Goal: Check status: Check status

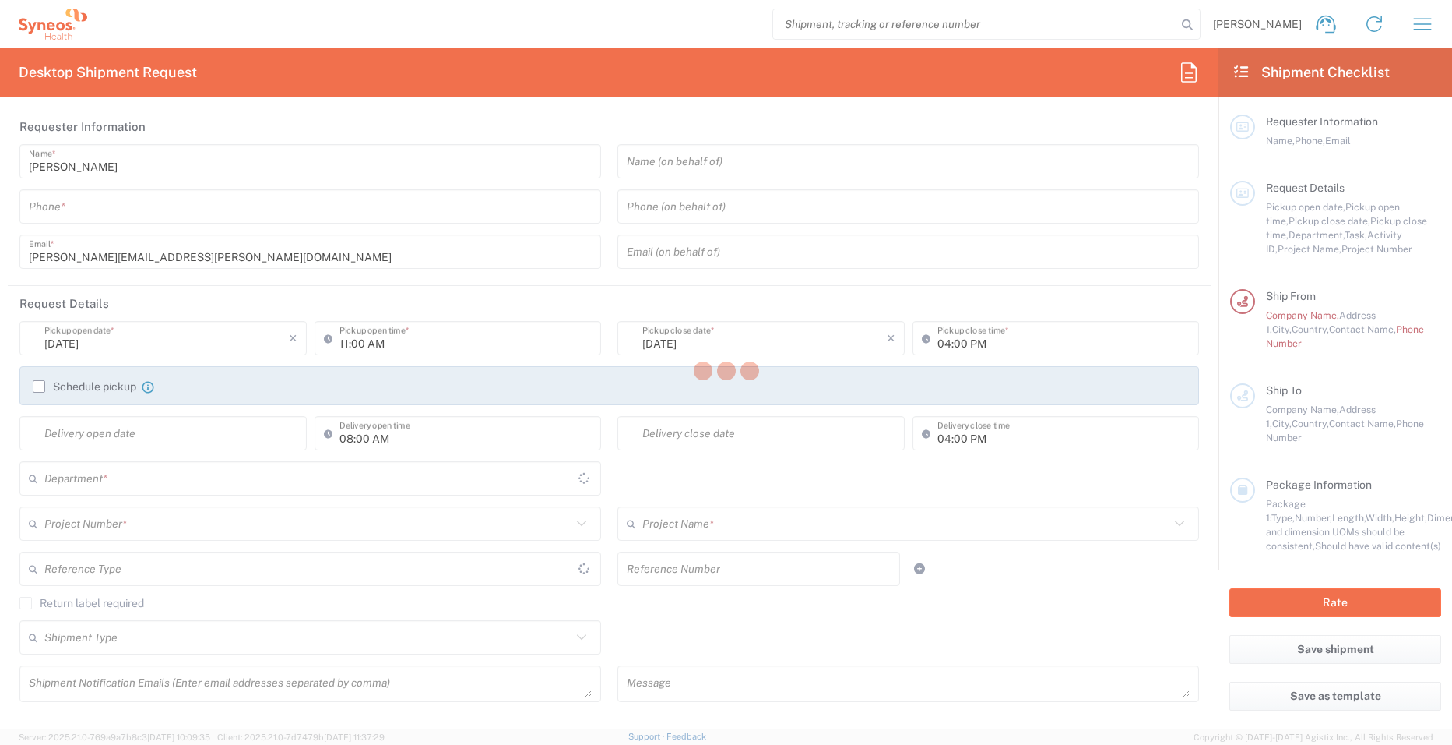
type input "8160"
type input "[GEOGRAPHIC_DATA]"
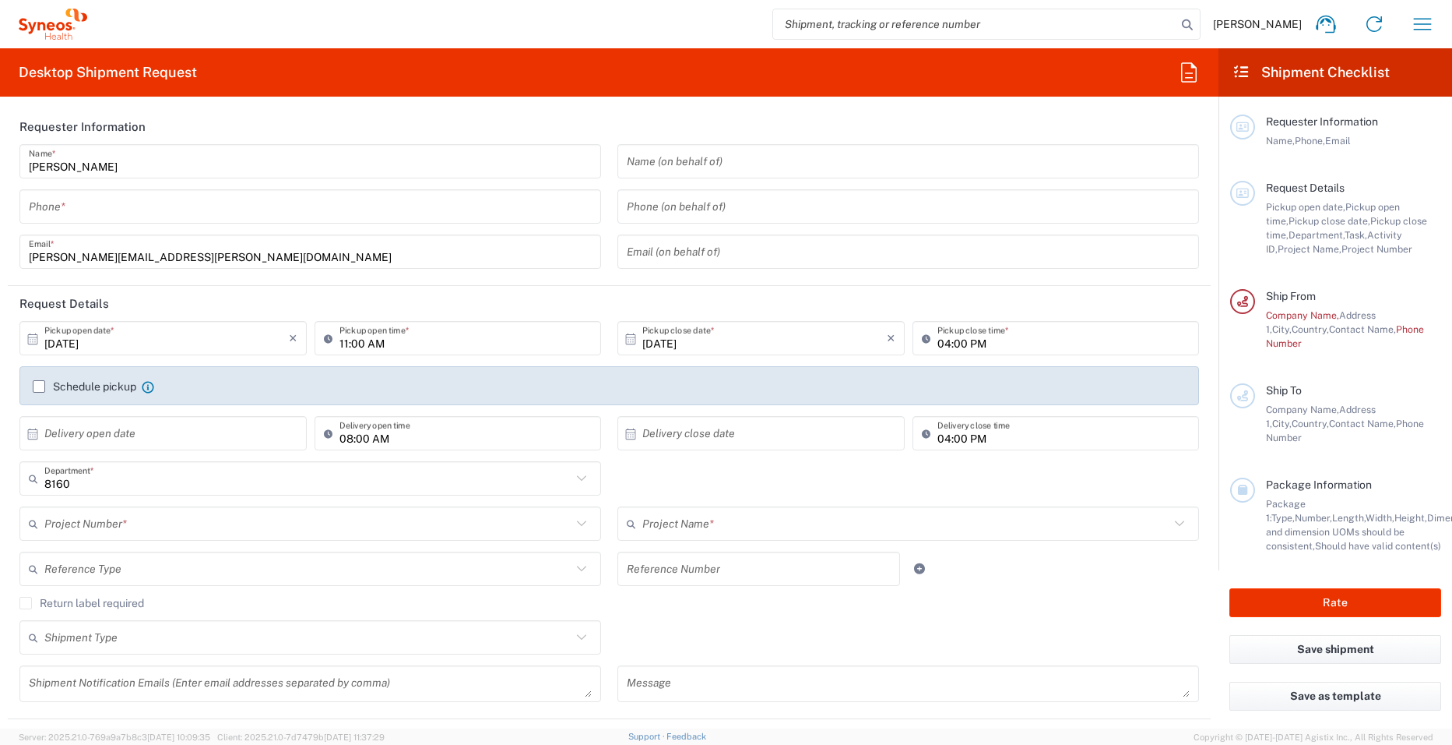
type input "Syneos Health UK Limited"
click at [1420, 22] on icon "button" at bounding box center [1422, 24] width 25 height 25
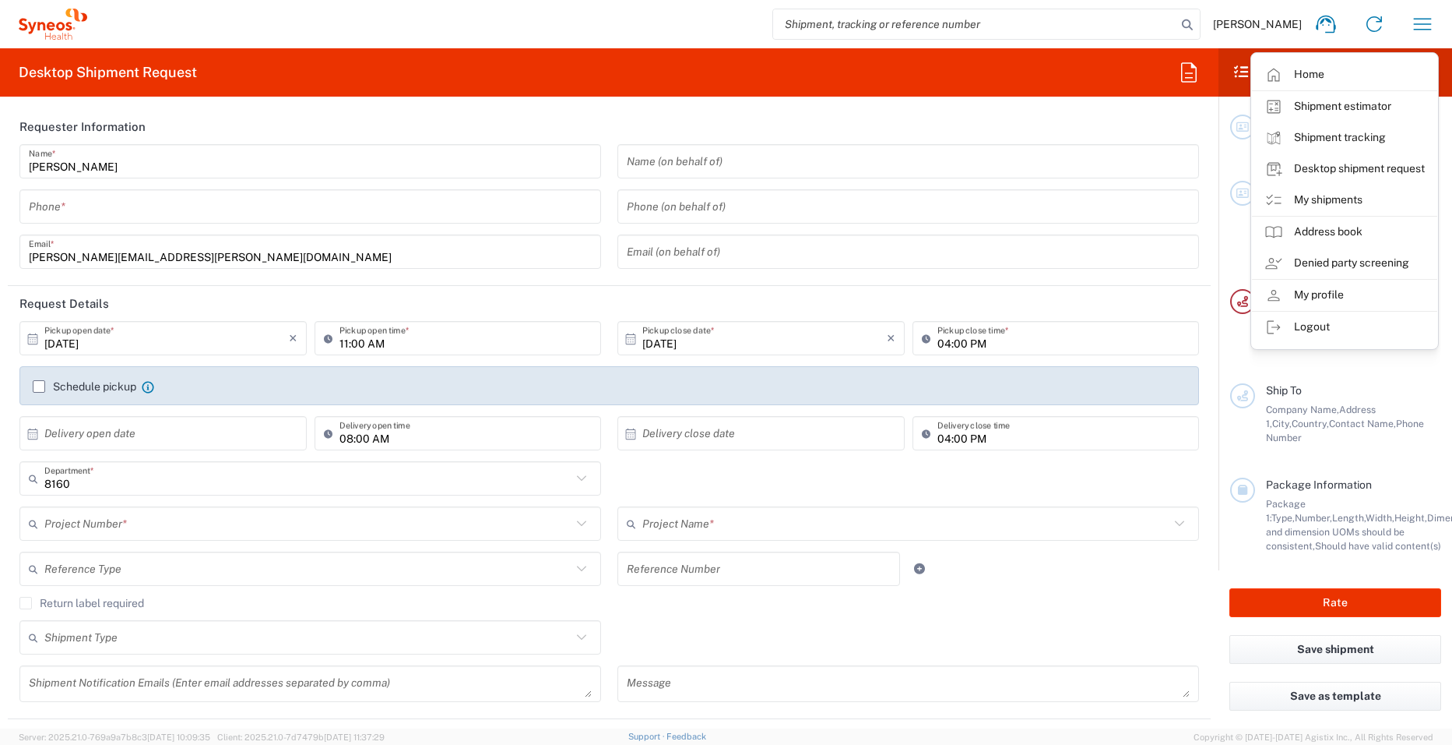
drag, startPoint x: 1350, startPoint y: 208, endPoint x: 1017, endPoint y: 176, distance: 334.8
click at [1350, 208] on link "My shipments" at bounding box center [1344, 200] width 185 height 31
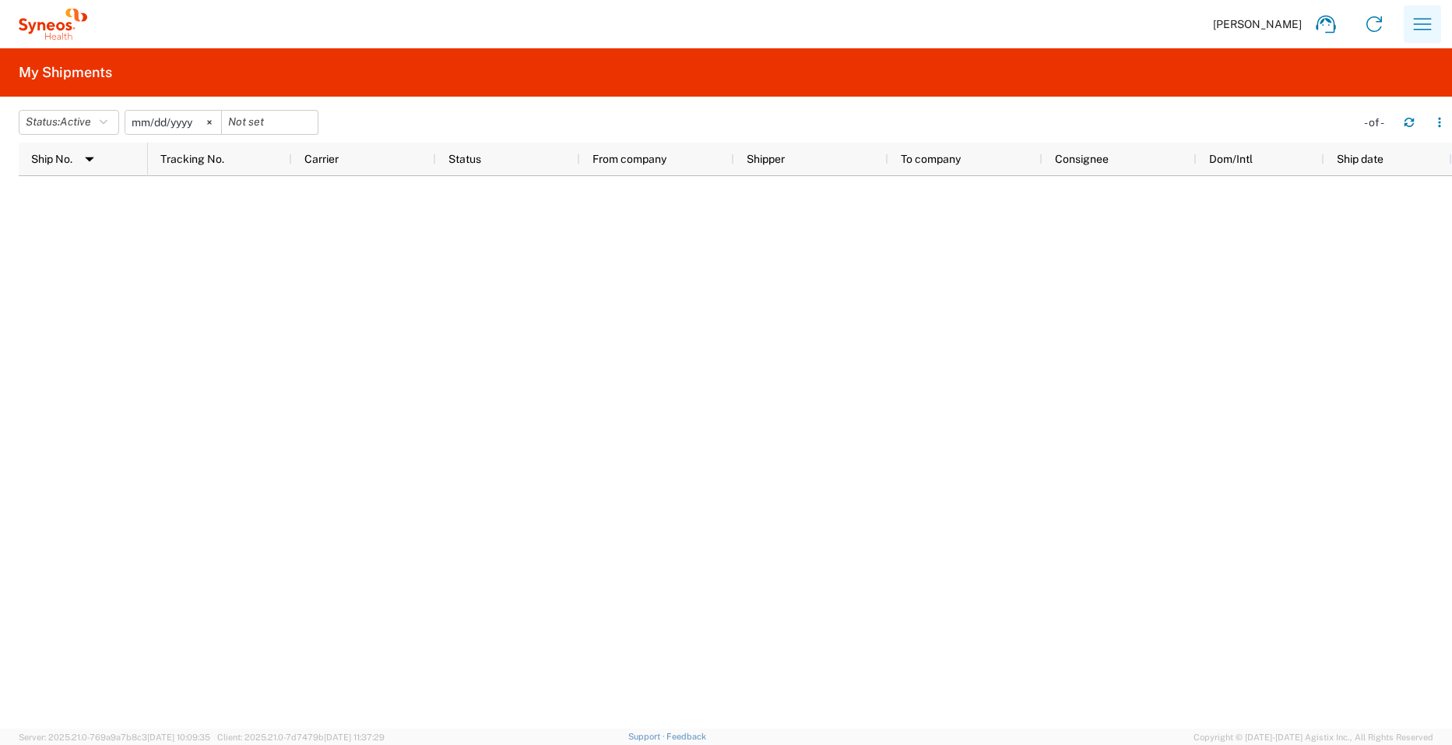
click at [1425, 23] on icon "button" at bounding box center [1422, 24] width 25 height 25
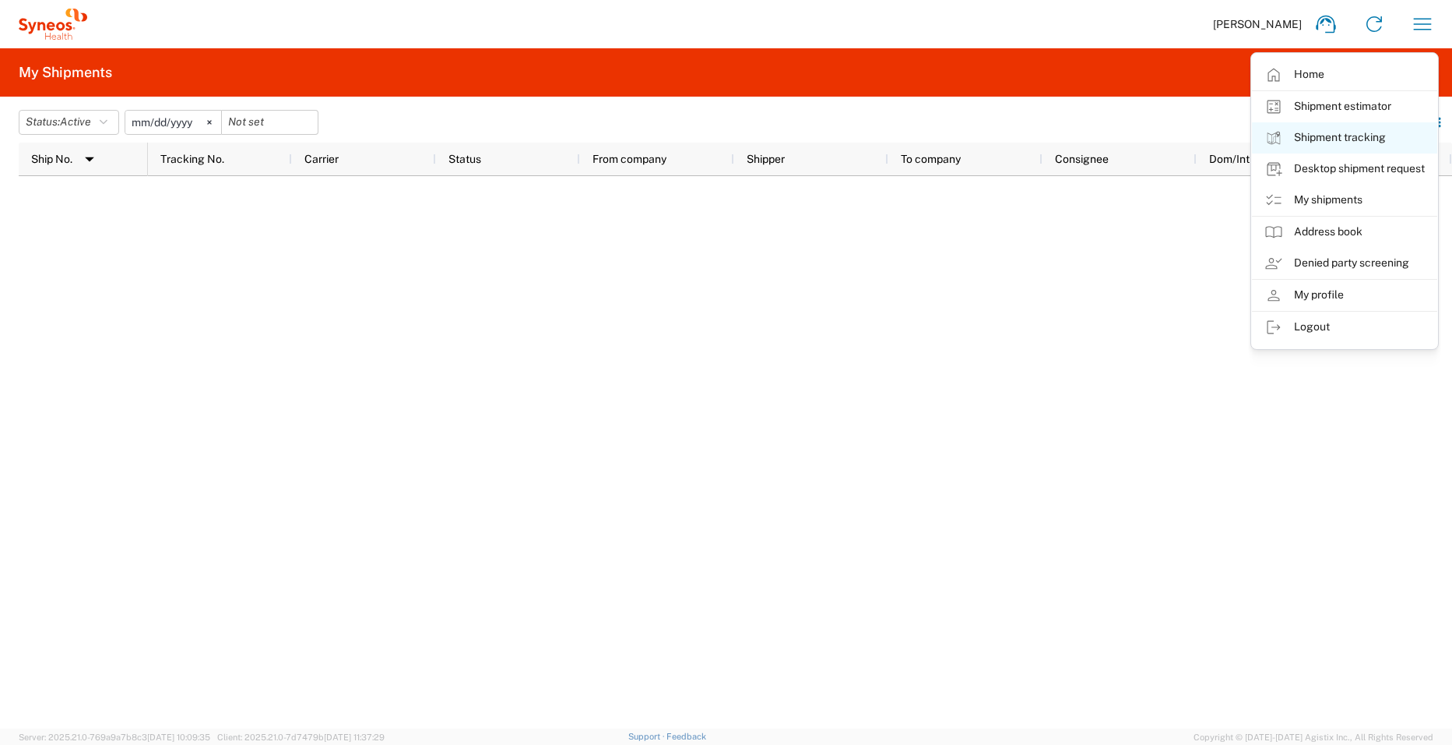
click at [1352, 135] on link "Shipment tracking" at bounding box center [1344, 137] width 185 height 31
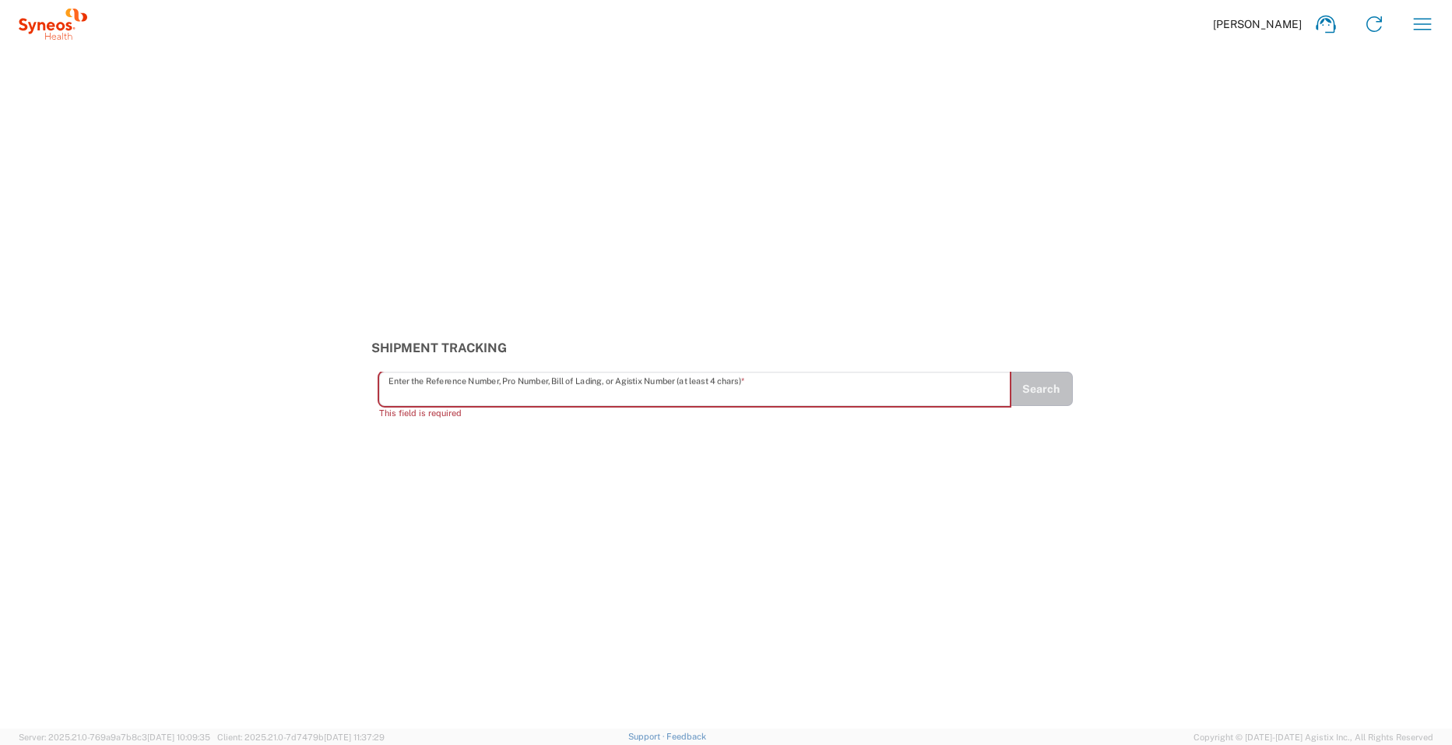
click at [464, 390] on input "text" at bounding box center [696, 388] width 614 height 27
paste input "57108653"
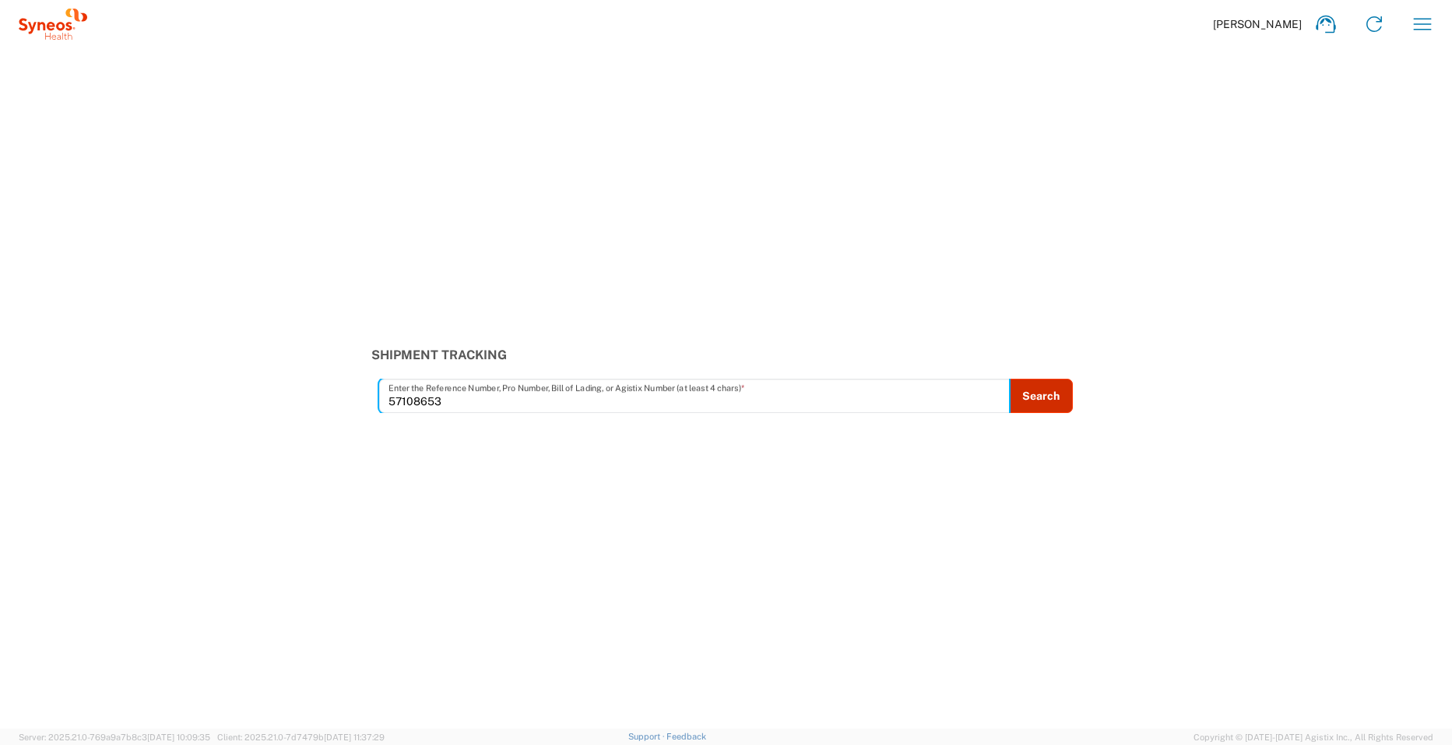
type input "57108653"
click at [1047, 403] on button "Search" at bounding box center [1041, 395] width 64 height 34
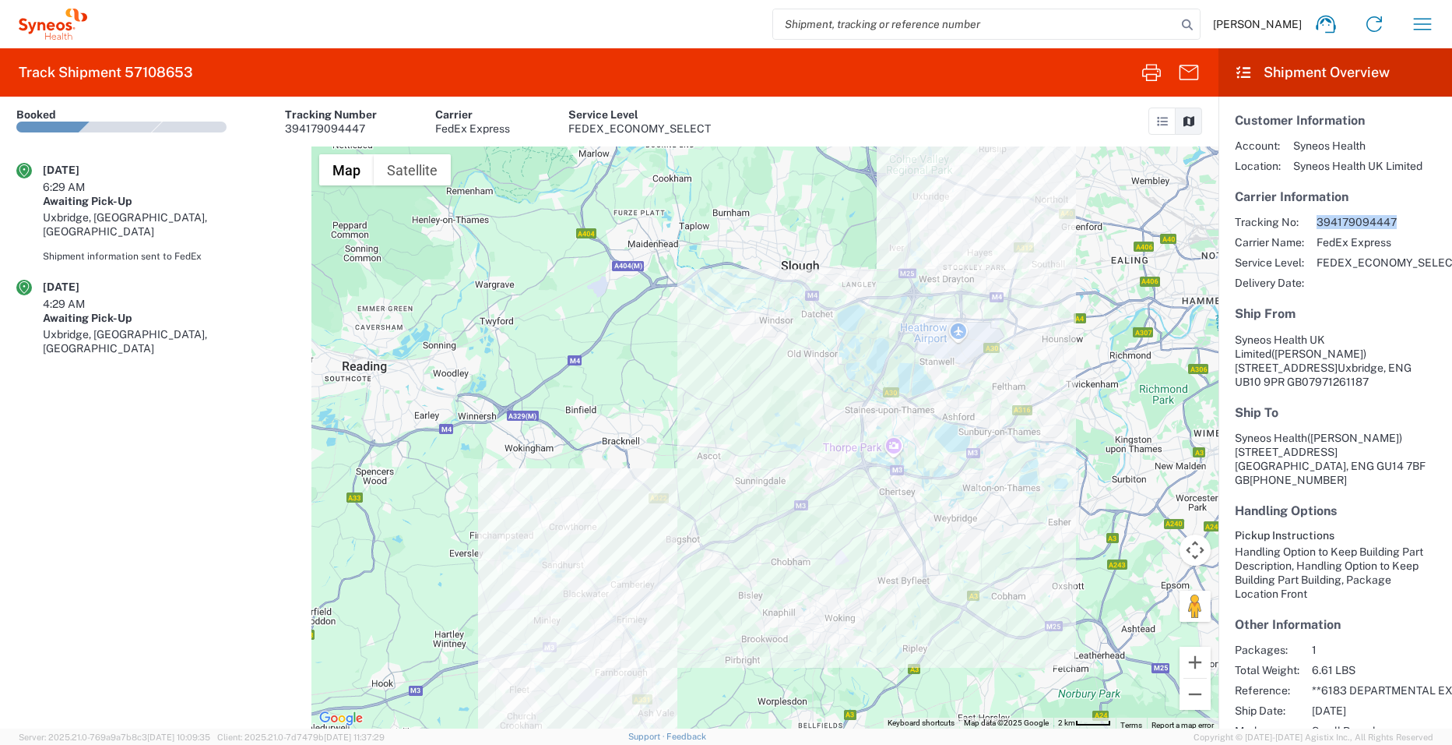
drag, startPoint x: 1418, startPoint y: 225, endPoint x: 1319, endPoint y: 223, distance: 98.9
click at [1319, 223] on span "394179094447" at bounding box center [1388, 222] width 143 height 14
copy span "394179094447"
